Goal: Information Seeking & Learning: Learn about a topic

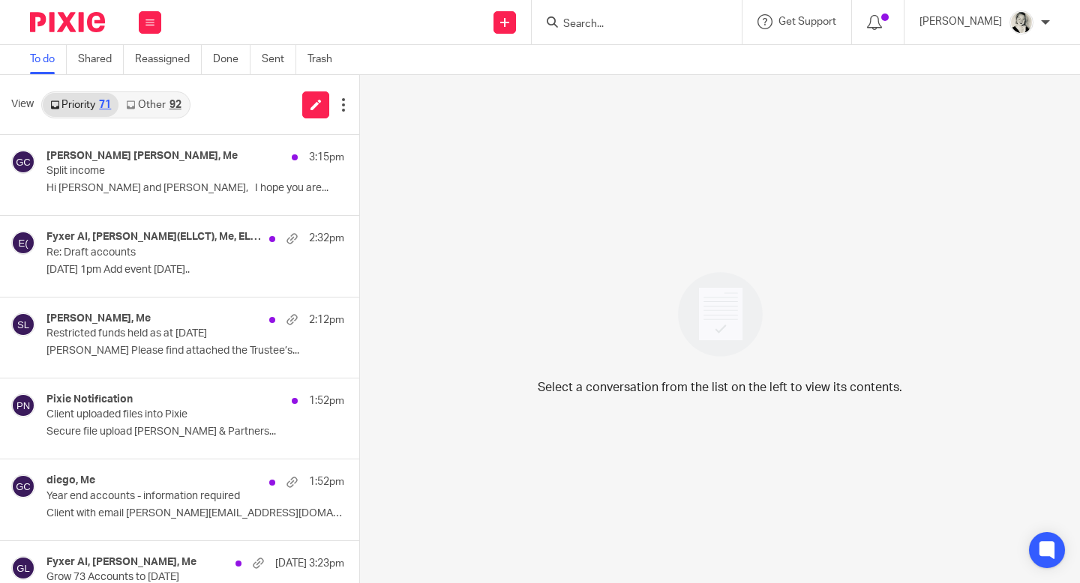
click at [157, 104] on link "Other 92" at bounding box center [153, 105] width 70 height 24
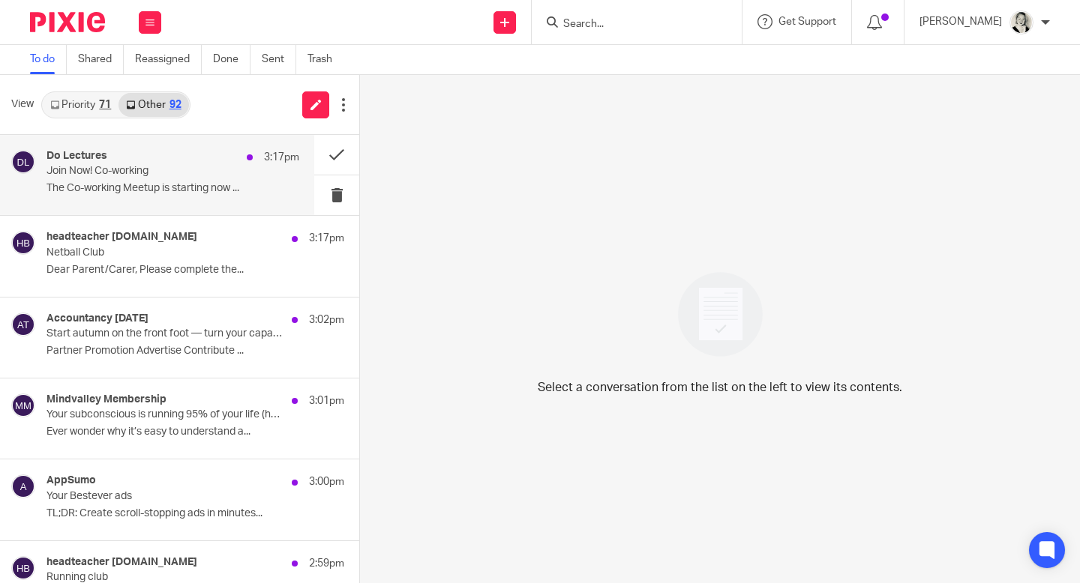
click at [160, 157] on div "Do Lectures 3:17pm" at bounding box center [172, 157] width 253 height 15
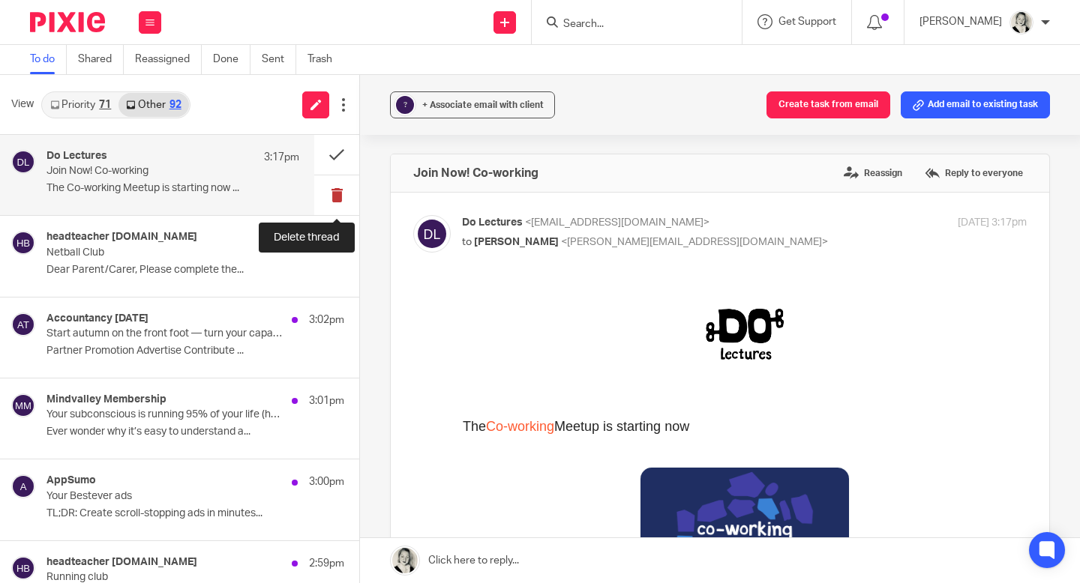
click at [340, 199] on button at bounding box center [336, 195] width 45 height 40
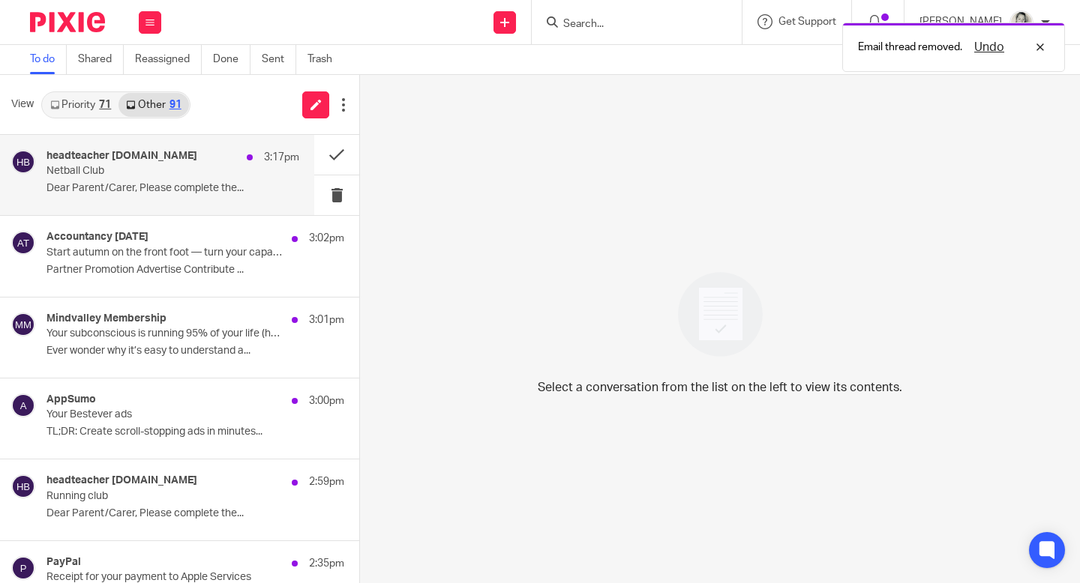
click at [232, 193] on p "Dear Parent/Carer, Please complete the..." at bounding box center [172, 188] width 253 height 13
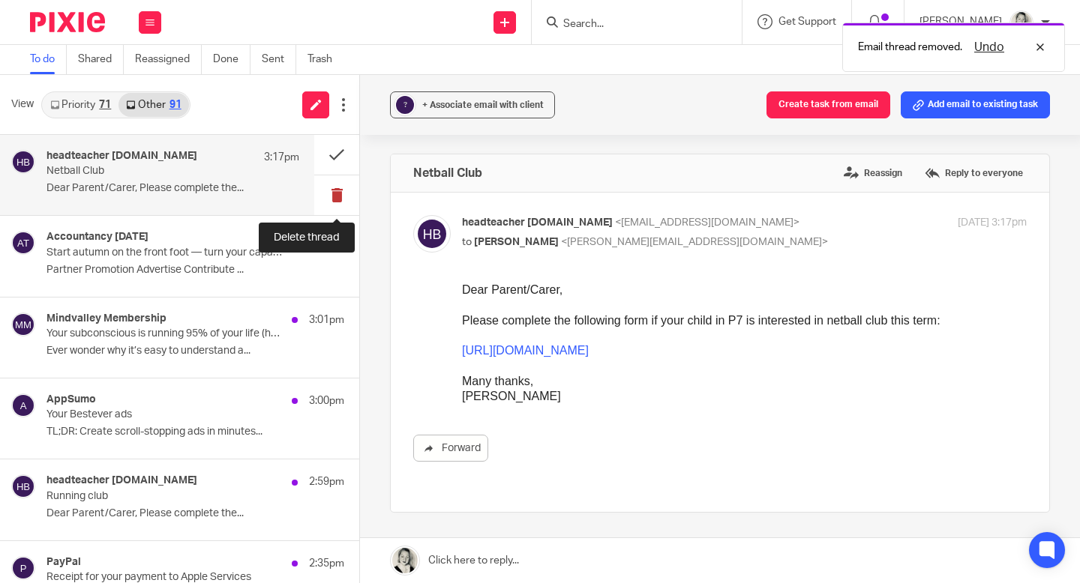
click at [337, 193] on button at bounding box center [336, 195] width 45 height 40
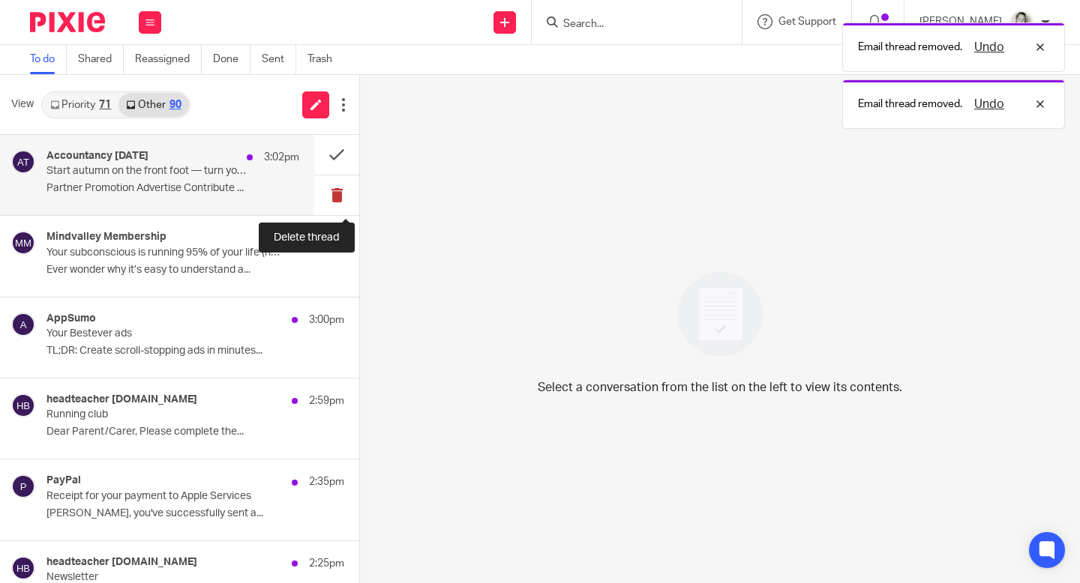
click at [337, 193] on button at bounding box center [336, 195] width 45 height 40
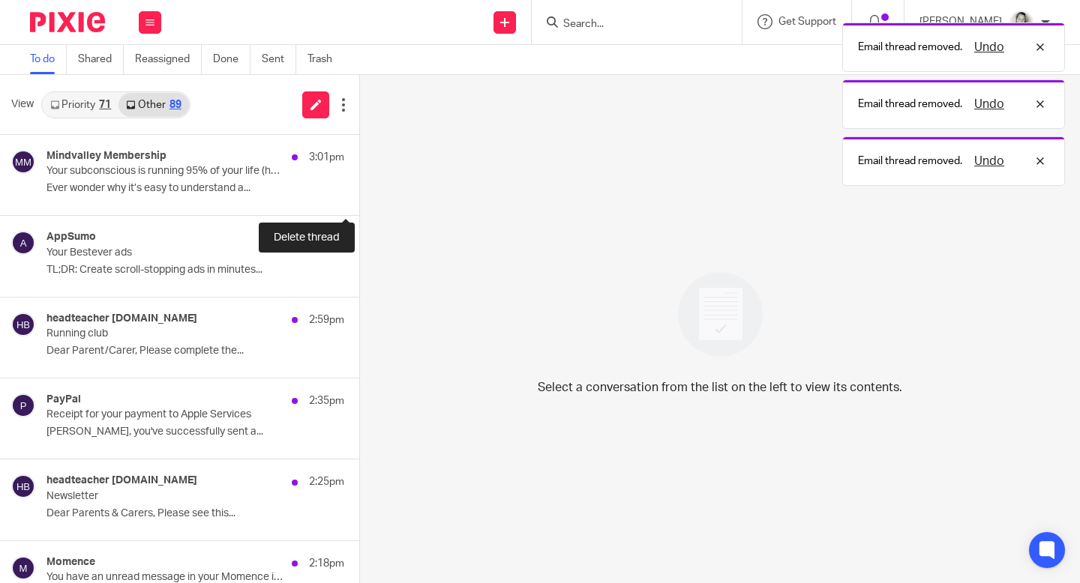
click at [359, 193] on button at bounding box center [365, 195] width 12 height 40
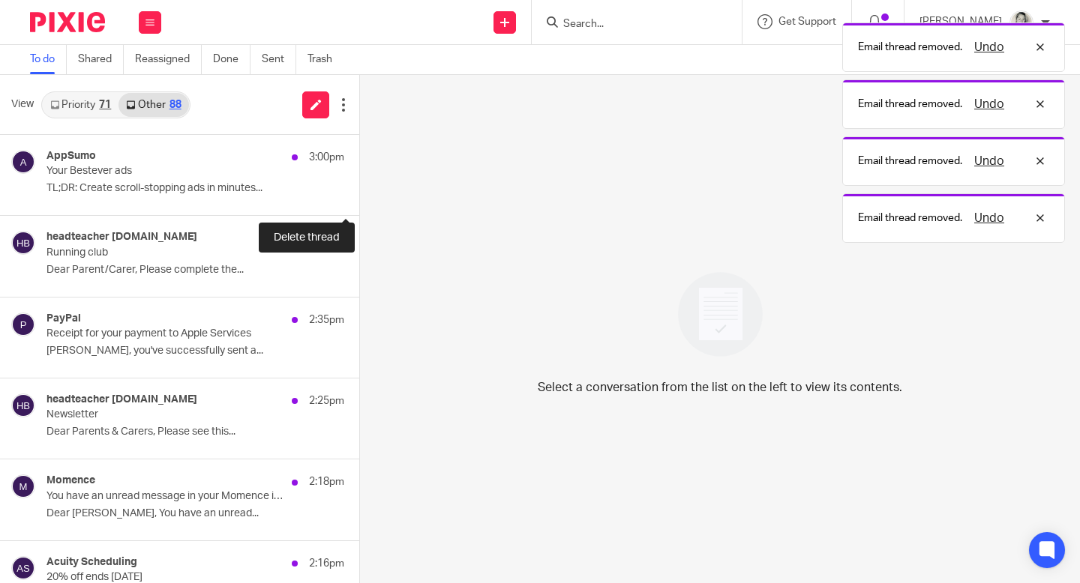
click at [359, 193] on button at bounding box center [365, 195] width 12 height 40
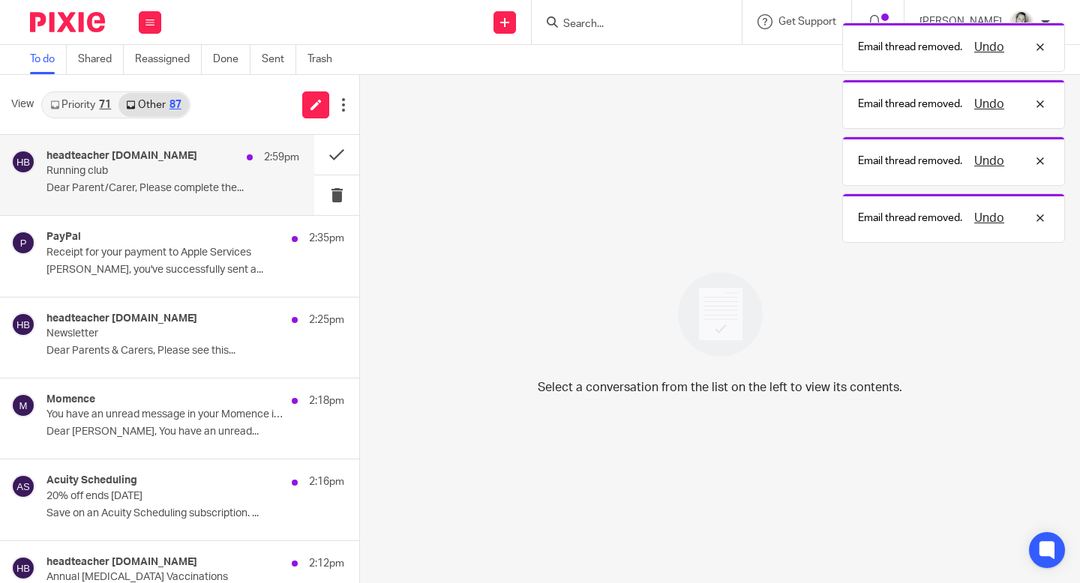
click at [220, 183] on p "Dear Parent/Carer, Please complete the..." at bounding box center [172, 188] width 253 height 13
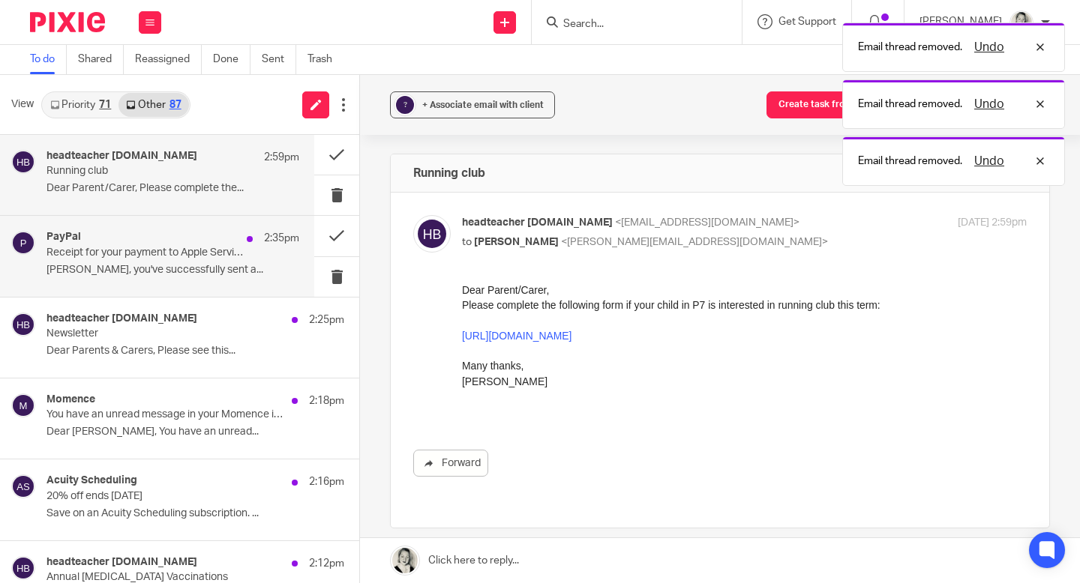
click at [253, 272] on p "[PERSON_NAME], you've successfully sent a..." at bounding box center [172, 270] width 253 height 13
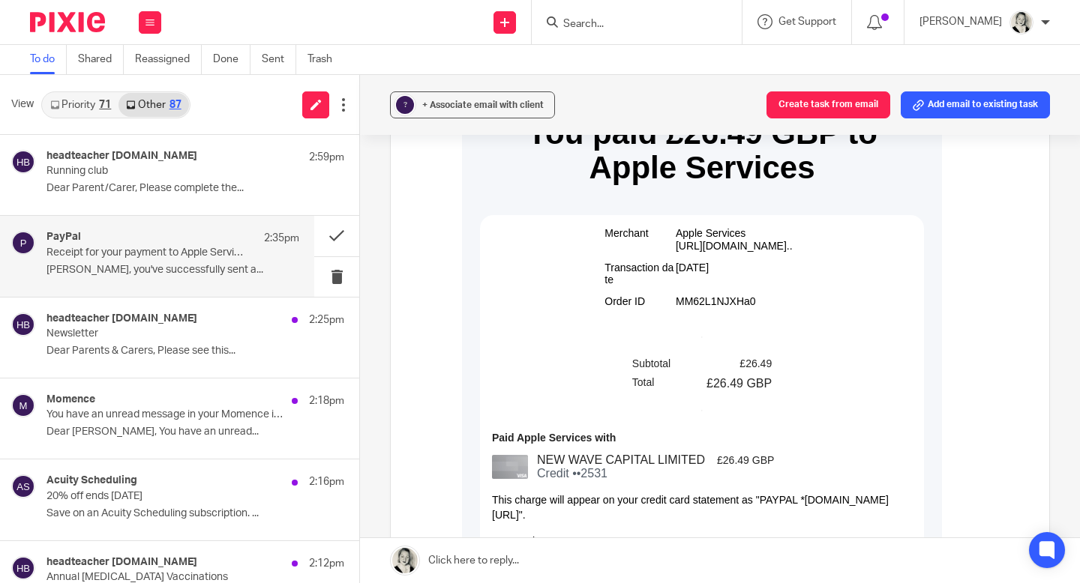
scroll to position [256, 0]
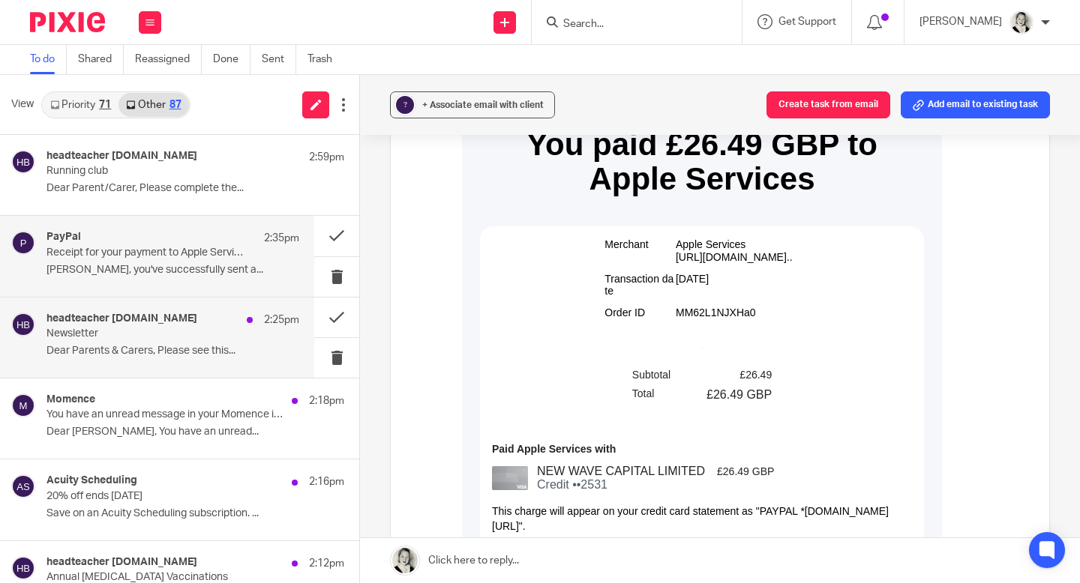
click at [225, 344] on div "headteacher [DOMAIN_NAME] 2:25pm Newsletter Dear Parents & Carers, Please see t…" at bounding box center [172, 338] width 253 height 50
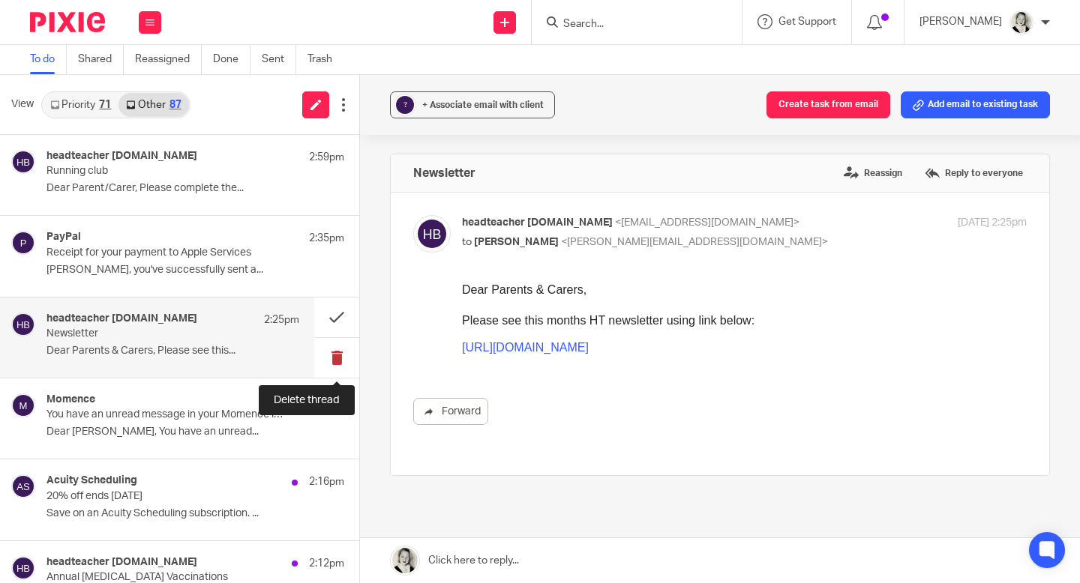
scroll to position [0, 0]
click at [521, 350] on link "[URL][DOMAIN_NAME]" at bounding box center [525, 347] width 127 height 13
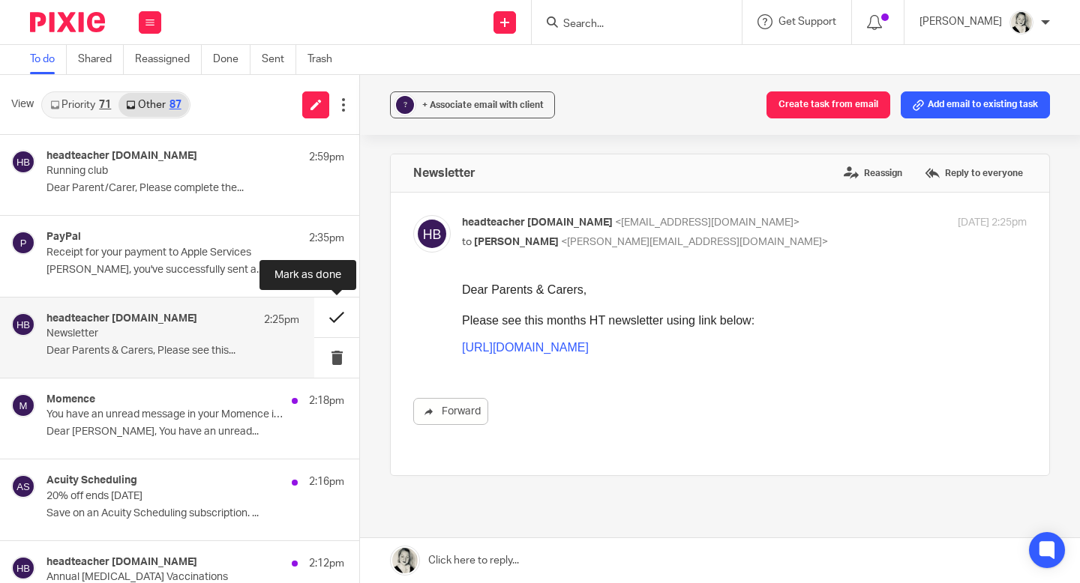
click at [334, 316] on button at bounding box center [336, 318] width 45 height 40
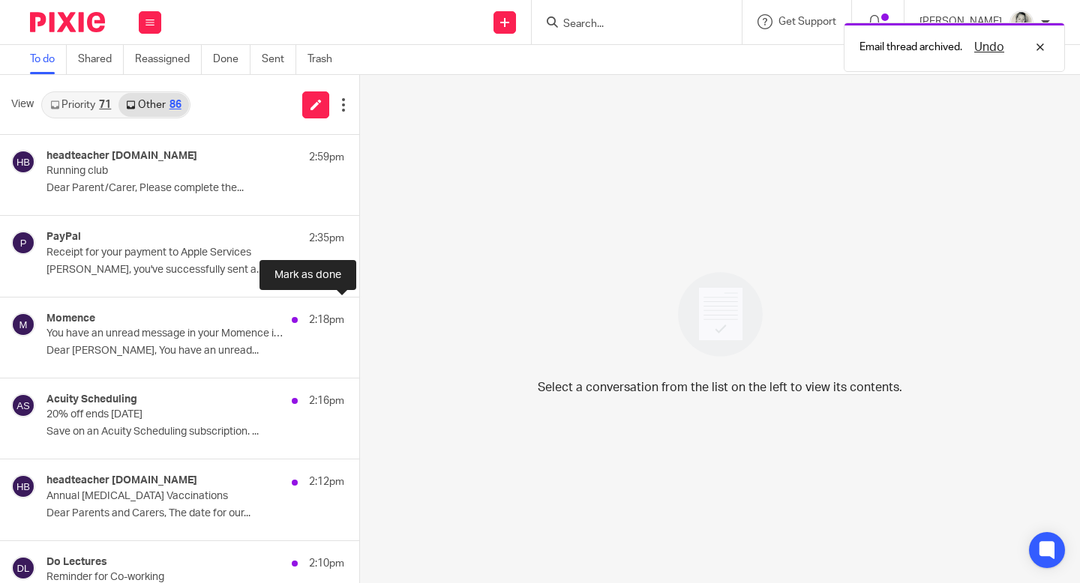
click at [359, 316] on button at bounding box center [365, 318] width 12 height 40
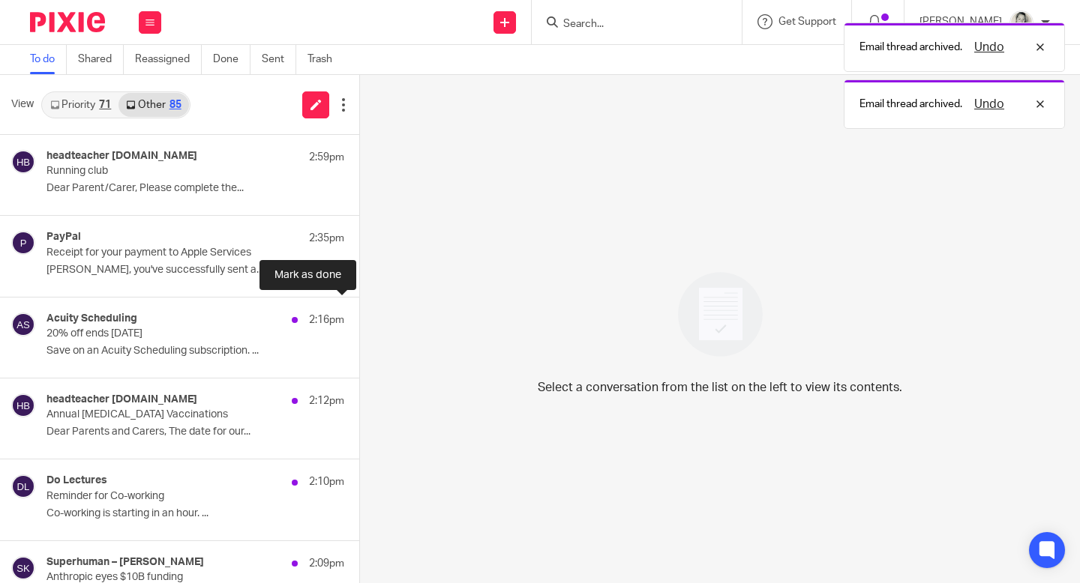
click at [359, 316] on button at bounding box center [365, 318] width 12 height 40
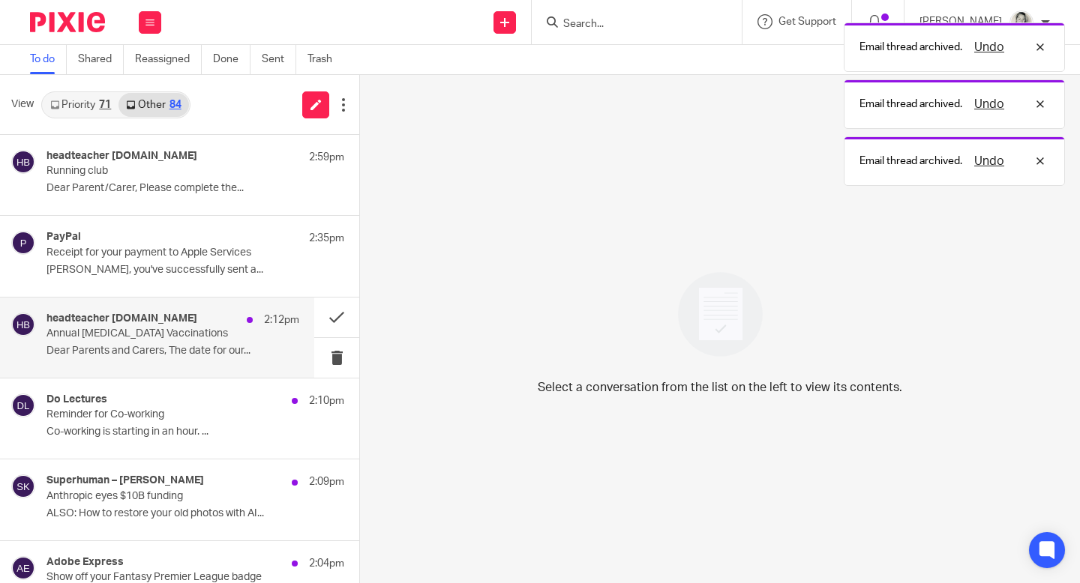
click at [250, 331] on div "headteacher [DOMAIN_NAME] 2:12pm Annual [MEDICAL_DATA] Vaccinations Dear Parent…" at bounding box center [172, 338] width 253 height 50
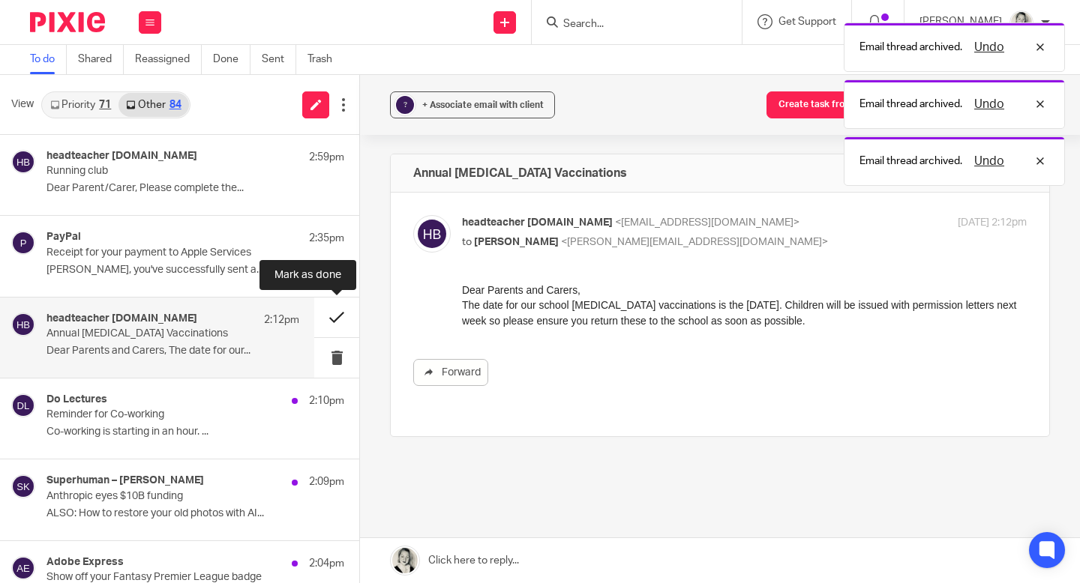
click at [331, 315] on button at bounding box center [336, 318] width 45 height 40
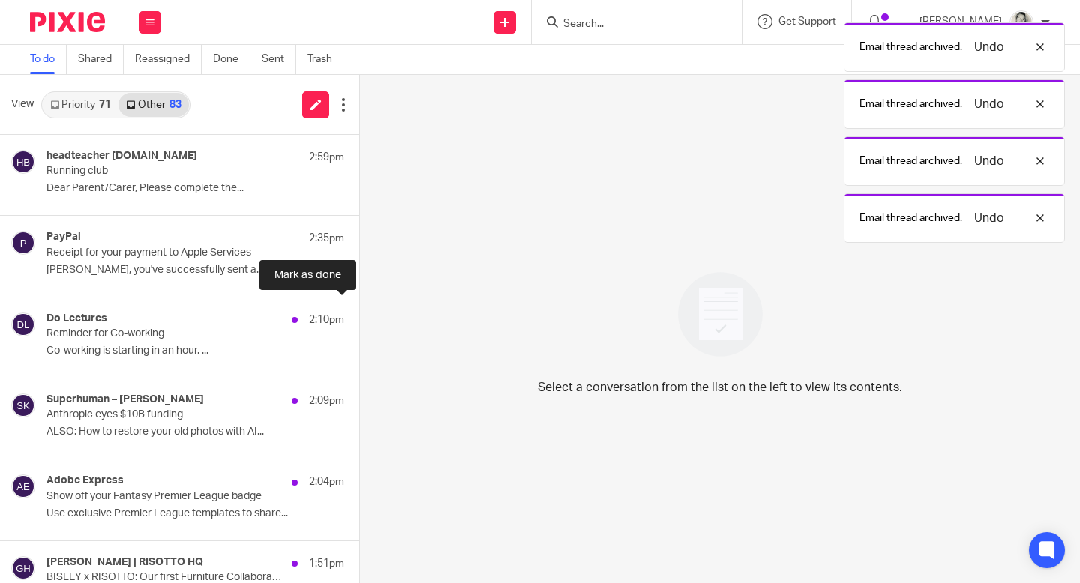
click at [359, 315] on button at bounding box center [365, 318] width 12 height 40
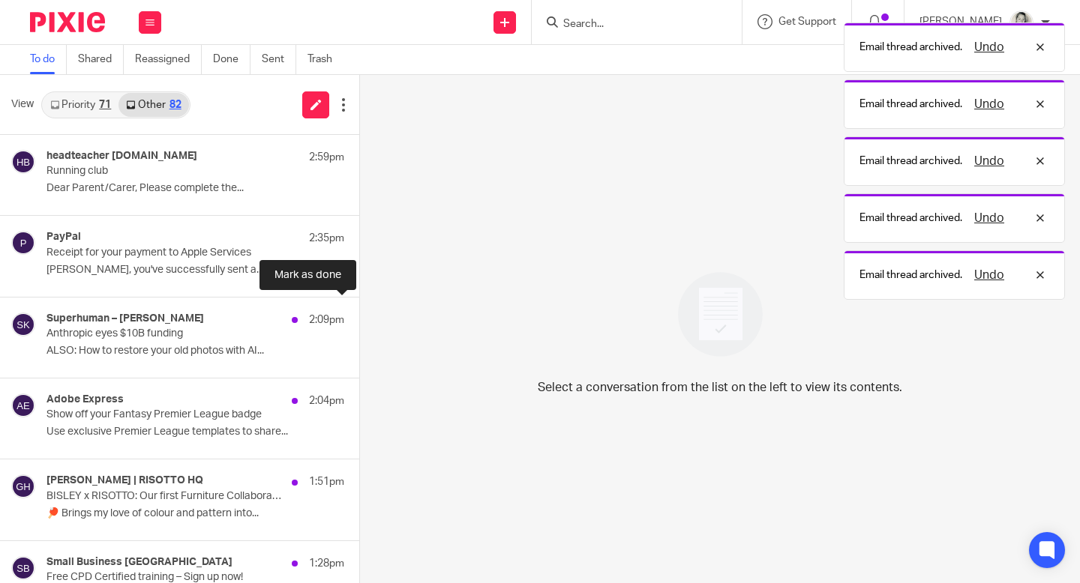
click at [359, 315] on button at bounding box center [365, 318] width 12 height 40
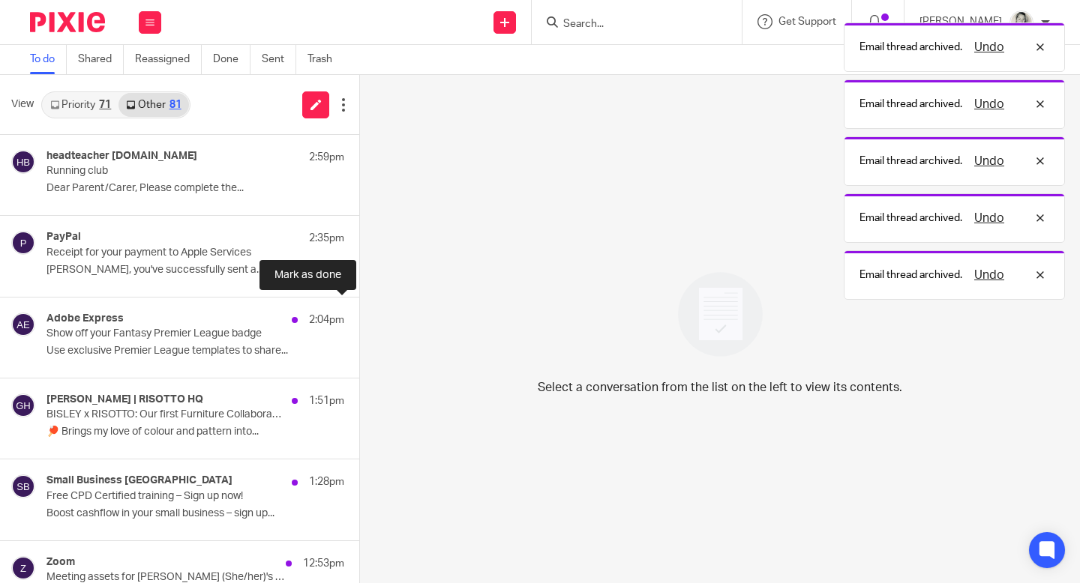
click at [359, 315] on button at bounding box center [365, 318] width 12 height 40
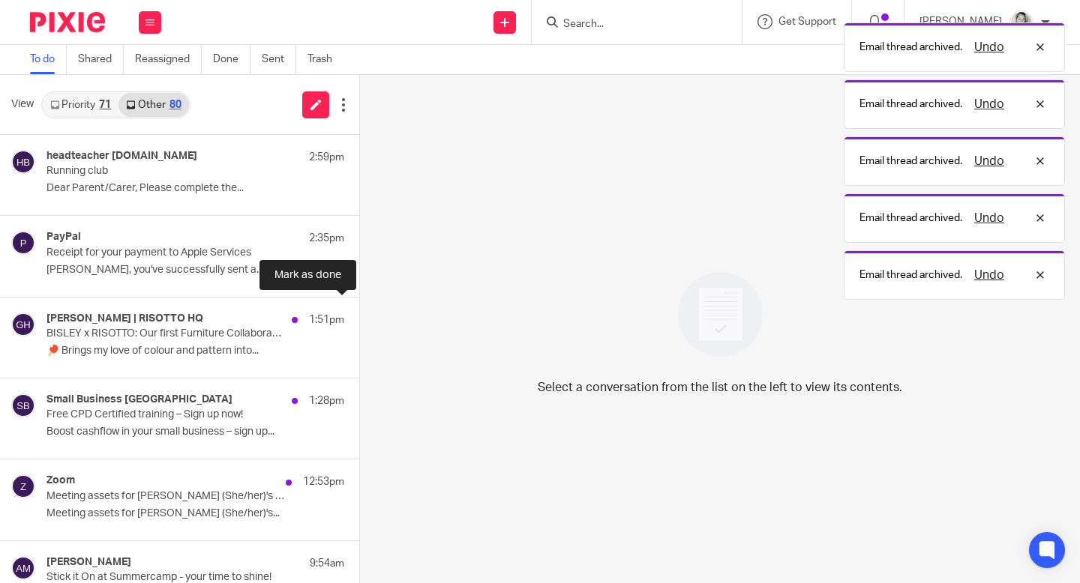
click at [359, 315] on button at bounding box center [365, 318] width 12 height 40
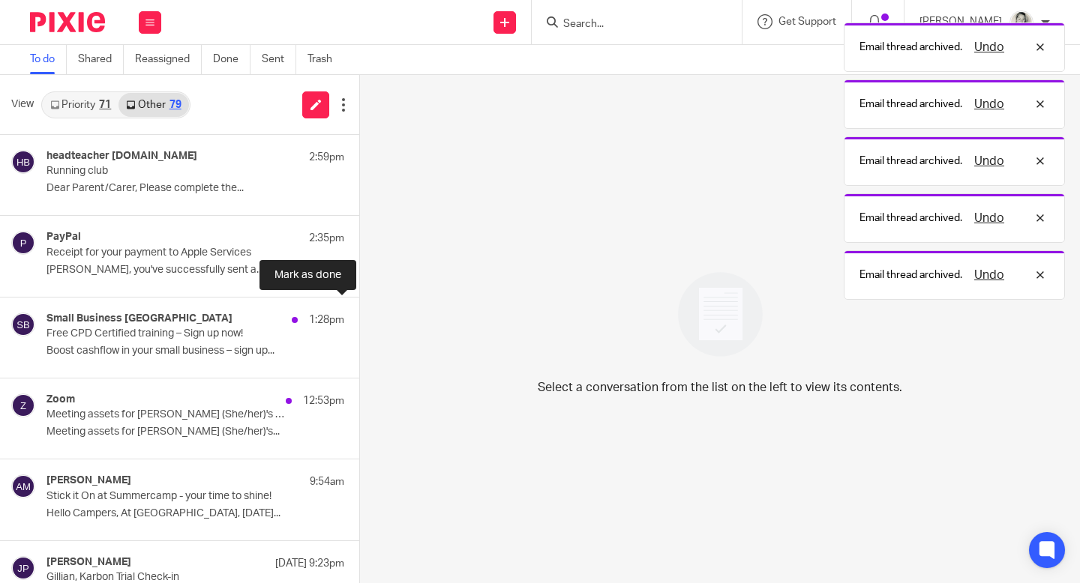
click at [359, 315] on button at bounding box center [365, 318] width 12 height 40
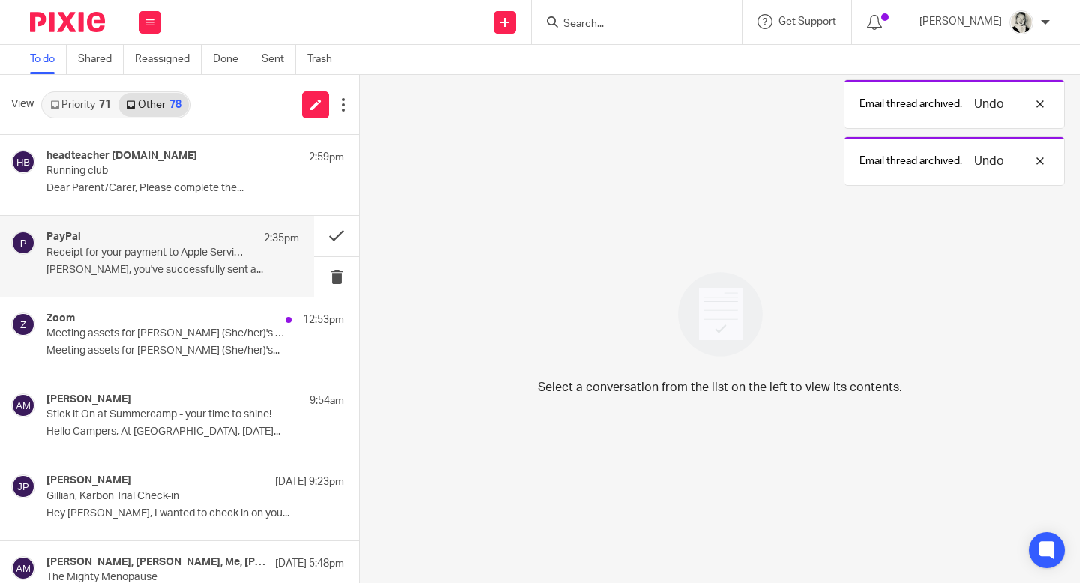
click at [206, 271] on p "[PERSON_NAME], you've successfully sent a..." at bounding box center [172, 270] width 253 height 13
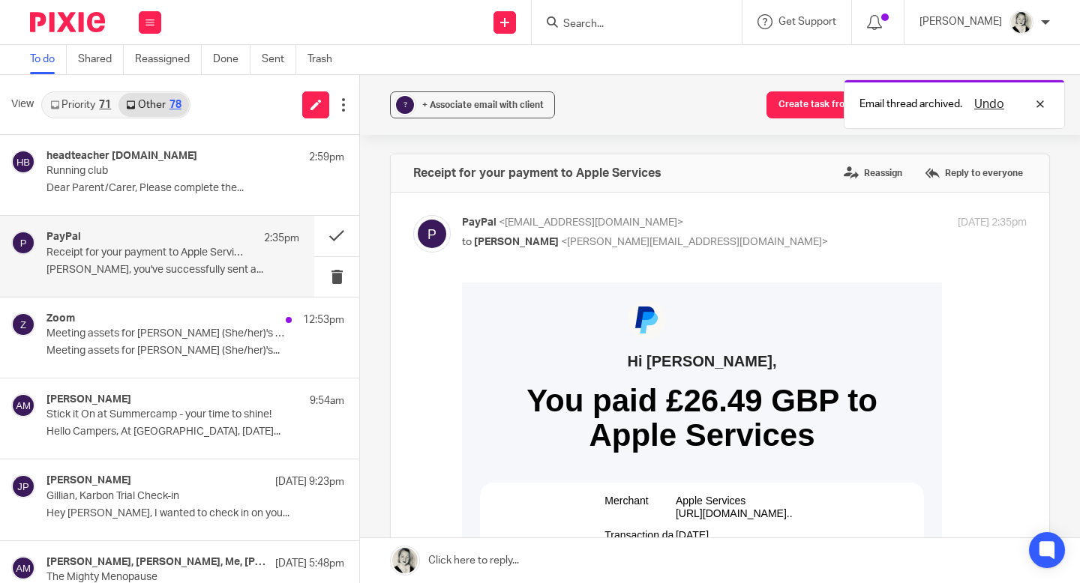
scroll to position [148, 0]
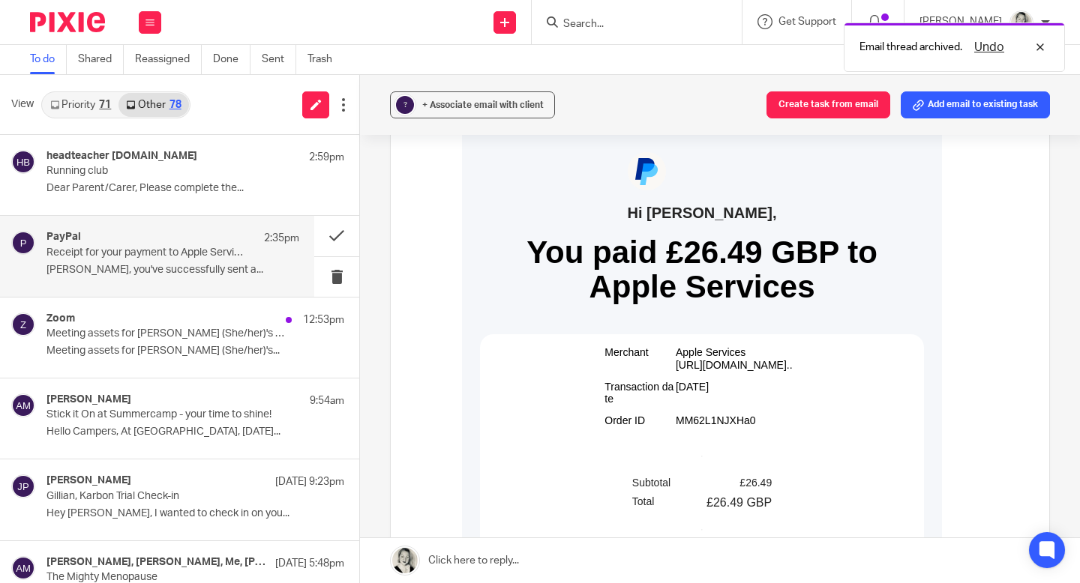
click at [689, 365] on span "Apple Services [URL][DOMAIN_NAME].." at bounding box center [734, 358] width 117 height 25
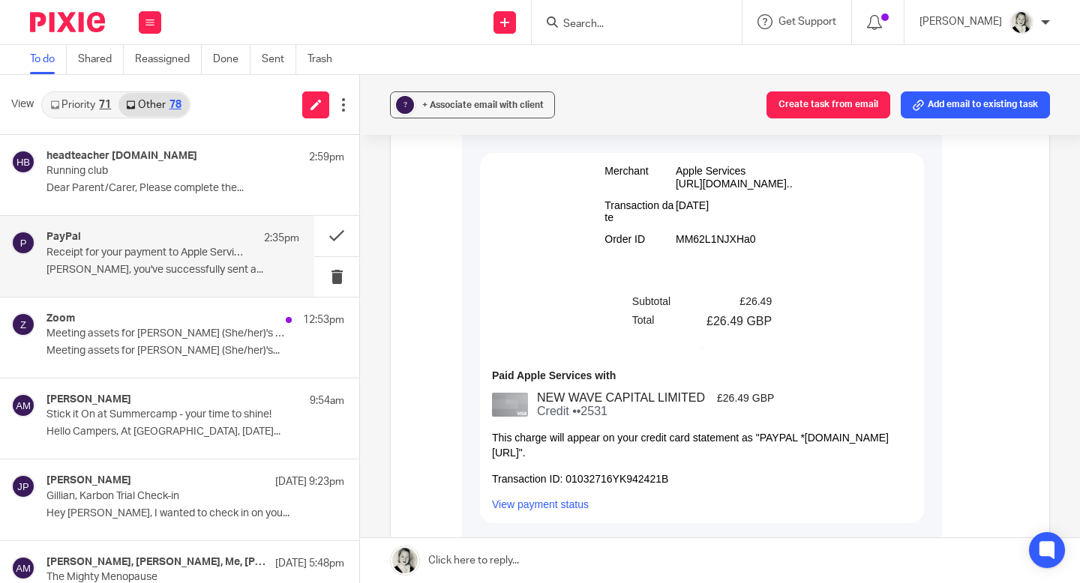
scroll to position [346, 0]
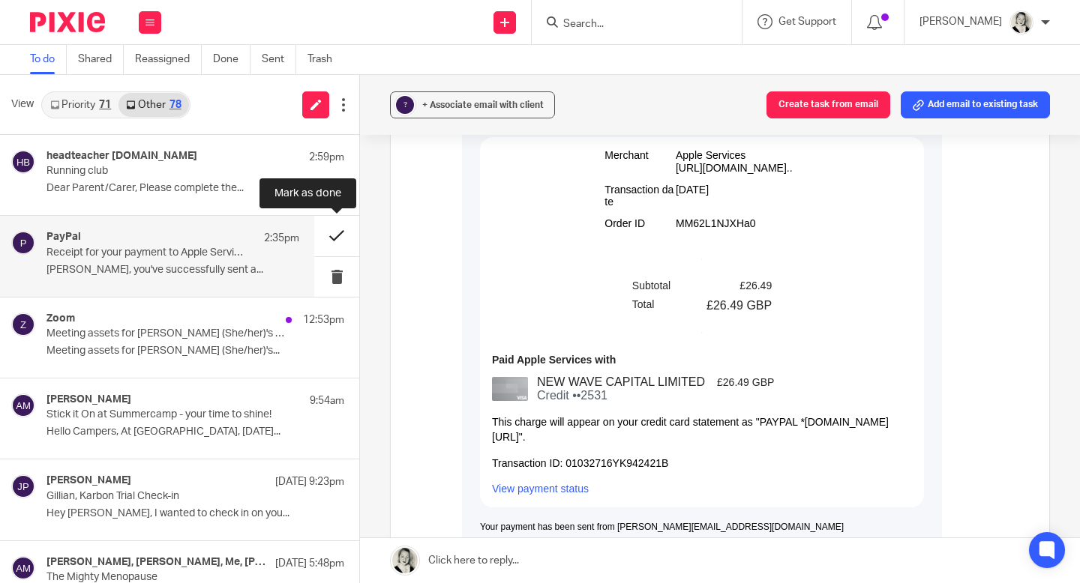
click at [333, 236] on button at bounding box center [336, 236] width 45 height 40
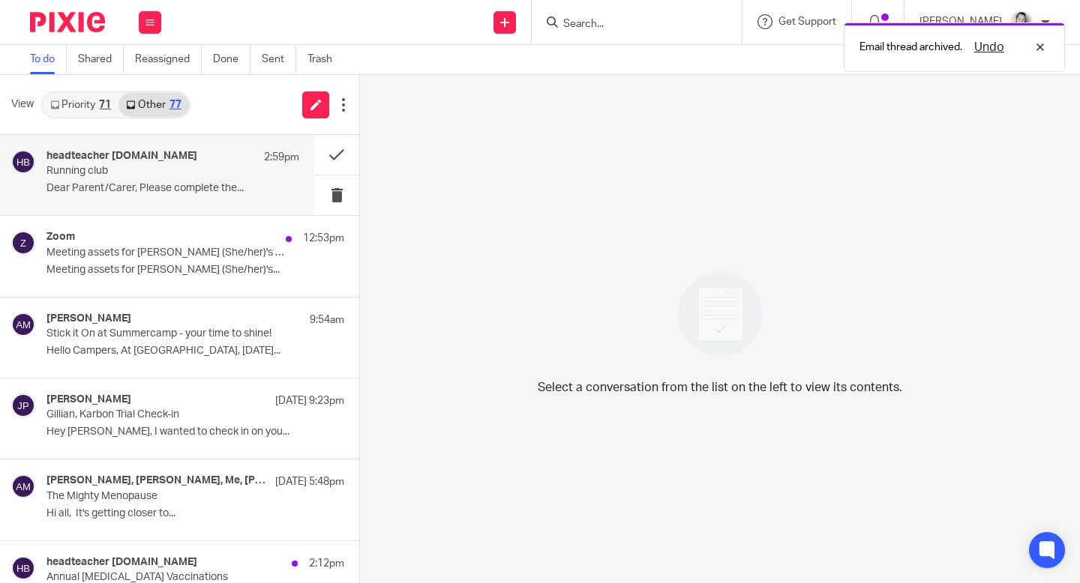
click at [199, 190] on p "Dear Parent/Carer, Please complete the..." at bounding box center [172, 188] width 253 height 13
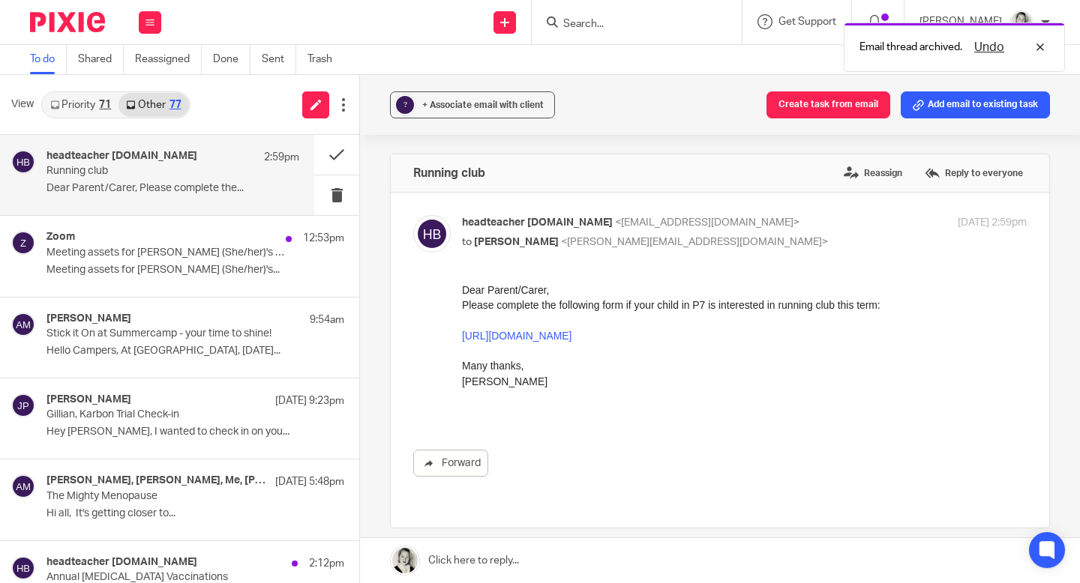
scroll to position [0, 0]
click at [558, 332] on link "[URL][DOMAIN_NAME]" at bounding box center [516, 336] width 109 height 12
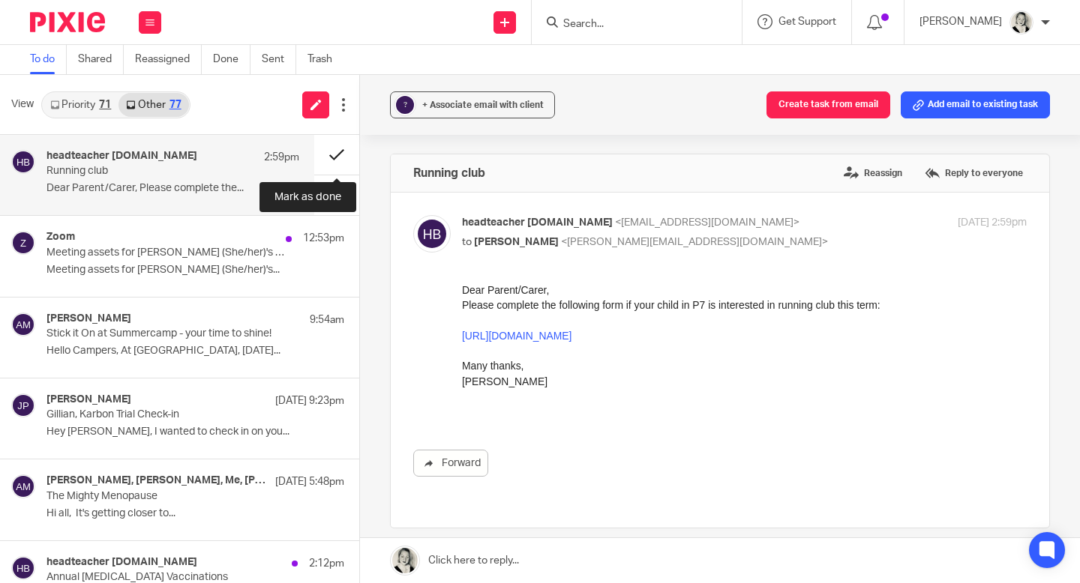
click at [339, 147] on button at bounding box center [336, 155] width 45 height 40
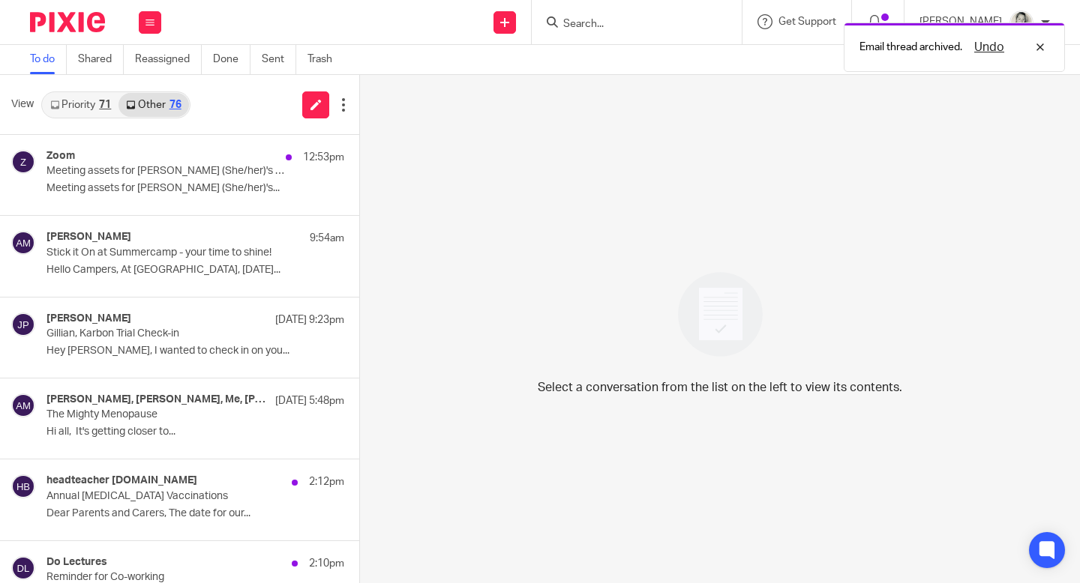
click at [91, 104] on link "Priority 71" at bounding box center [81, 105] width 76 height 24
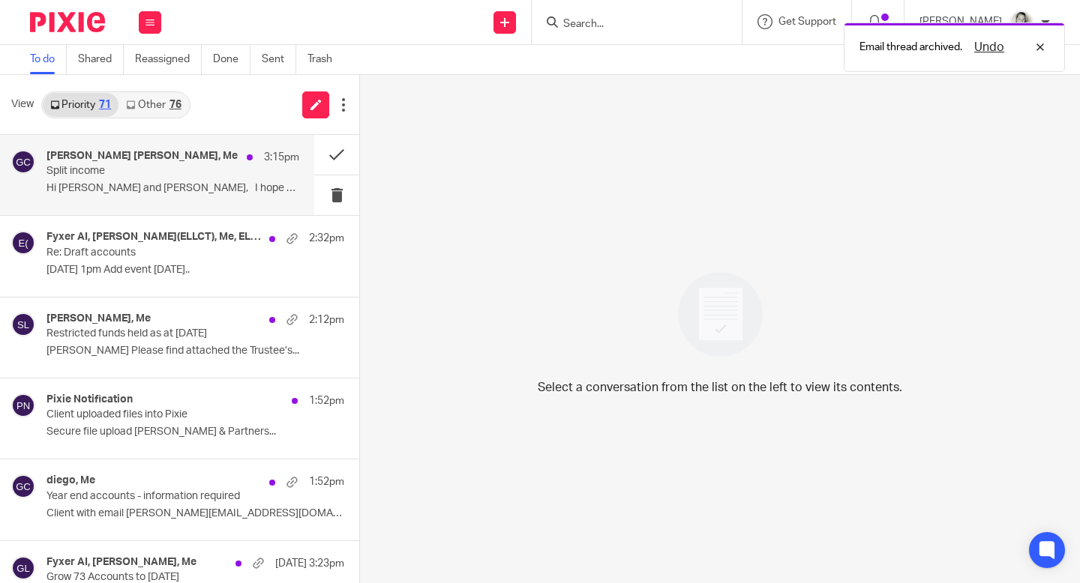
click at [99, 163] on div "[PERSON_NAME] [PERSON_NAME], Me 3:15pm" at bounding box center [172, 157] width 253 height 15
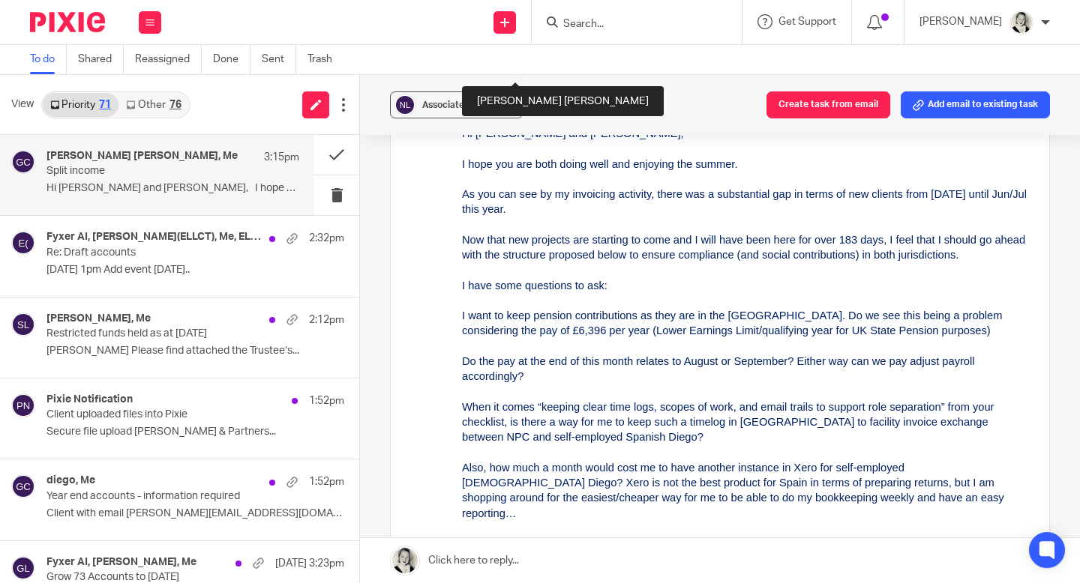
scroll to position [463, 0]
